Goal: Check status

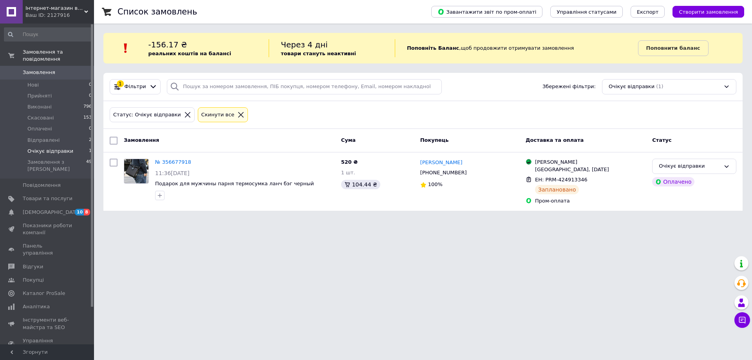
click at [61, 148] on span "Очікує відправки" at bounding box center [50, 151] width 46 height 7
click at [69, 135] on li "Відправлені 2" at bounding box center [48, 140] width 96 height 11
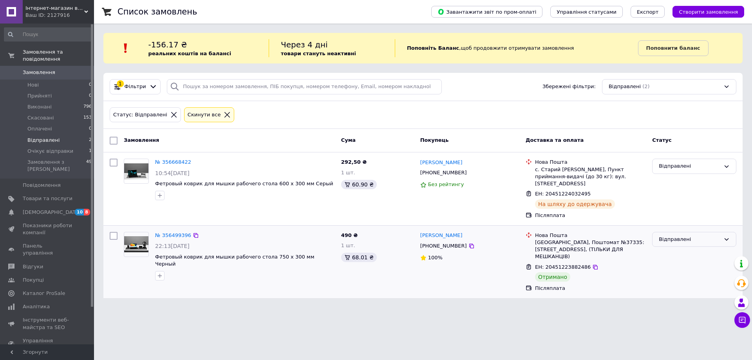
click at [701, 235] on div "Відправлені" at bounding box center [689, 239] width 61 height 8
click at [680, 263] on li "Виконано" at bounding box center [693, 270] width 83 height 14
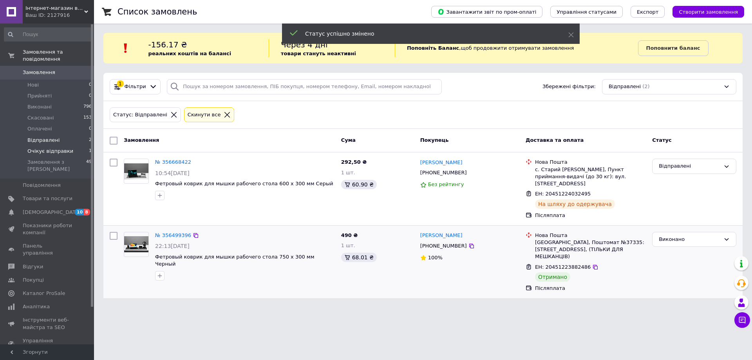
click at [31, 148] on span "Очікує відправки" at bounding box center [50, 151] width 46 height 7
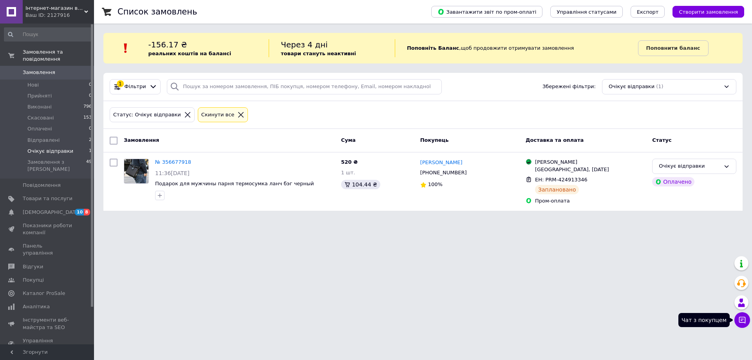
click at [741, 319] on icon at bounding box center [742, 320] width 7 height 7
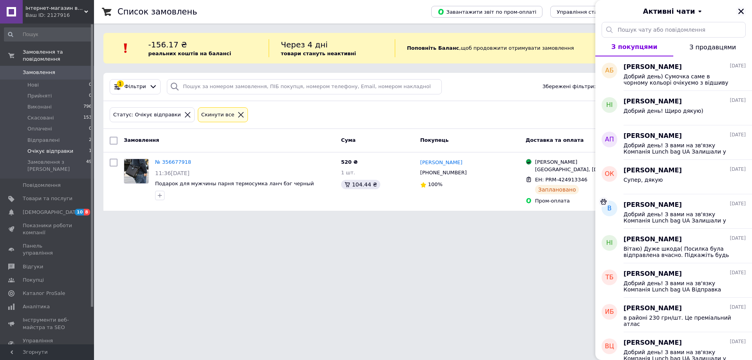
click at [738, 8] on icon "Закрити" at bounding box center [740, 11] width 7 height 7
